Goal: Information Seeking & Learning: Learn about a topic

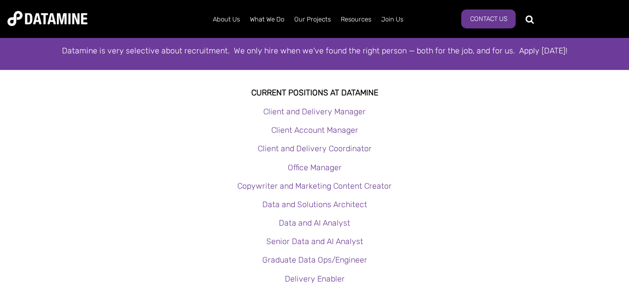
scroll to position [200, 0]
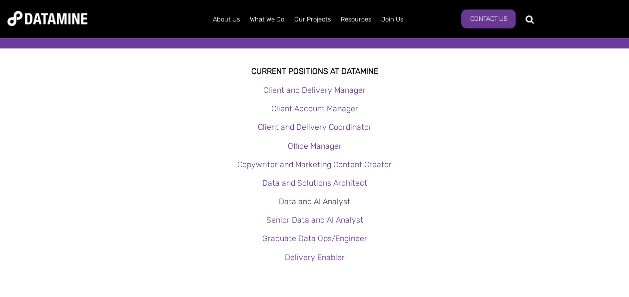
click at [289, 201] on link "Data and AI Analyst" at bounding box center [314, 201] width 71 height 9
click at [293, 220] on link "Senior Data and AI Analyst" at bounding box center [314, 219] width 97 height 9
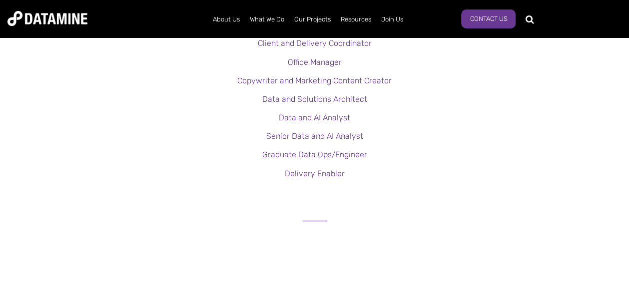
scroll to position [300, 0]
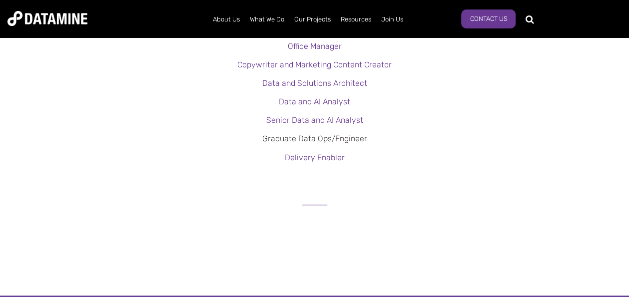
click at [300, 140] on link "Graduate Data Ops/Engineer" at bounding box center [314, 138] width 105 height 9
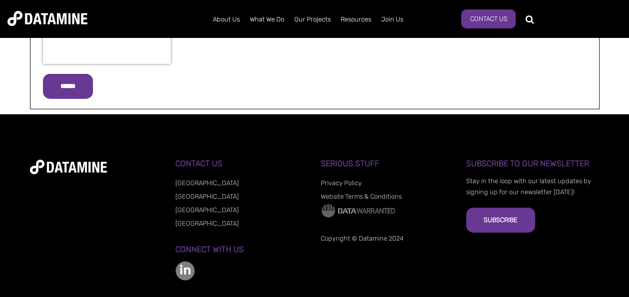
scroll to position [1625, 0]
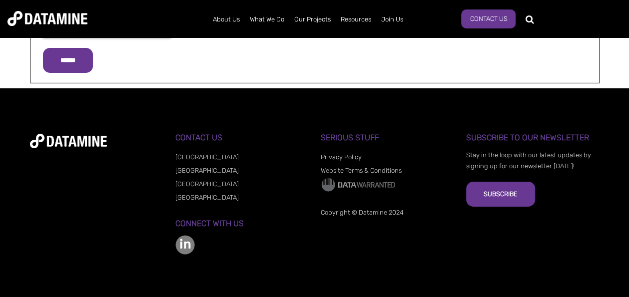
click at [355, 187] on img at bounding box center [358, 184] width 75 height 15
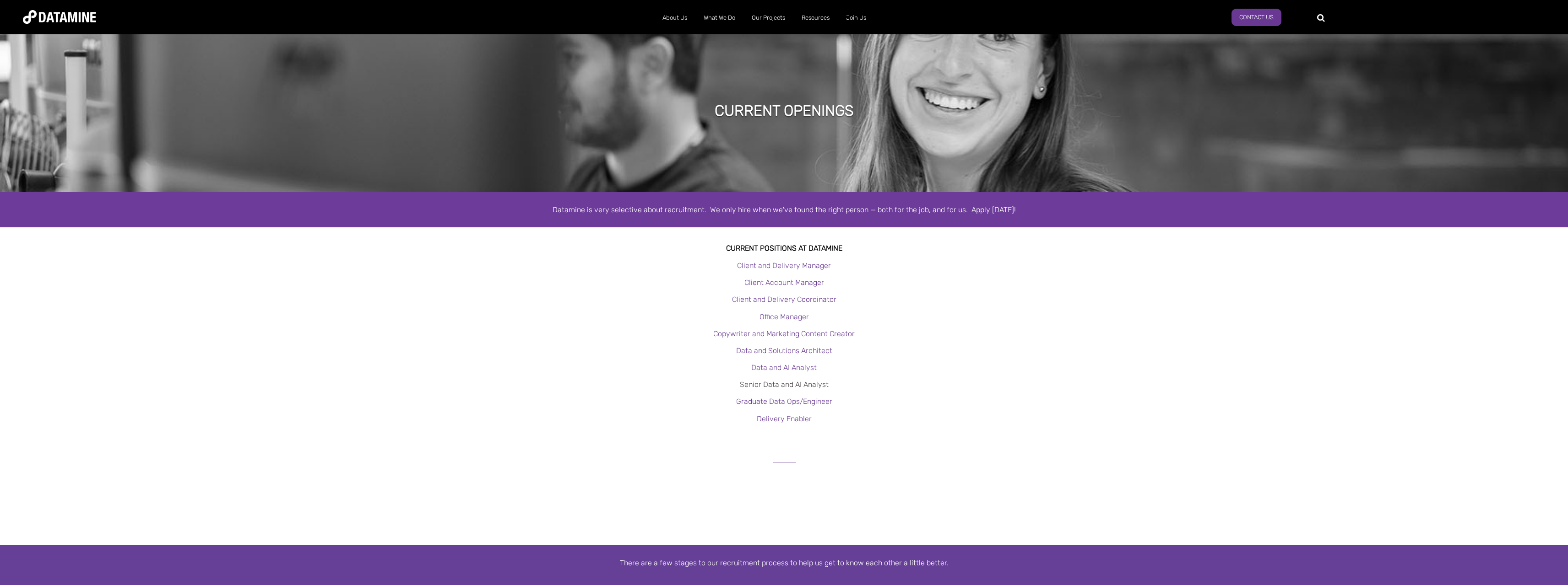
click at [809, 385] on link "Senior Data and AI Analyst" at bounding box center [784, 384] width 89 height 8
